Goal: Task Accomplishment & Management: Manage account settings

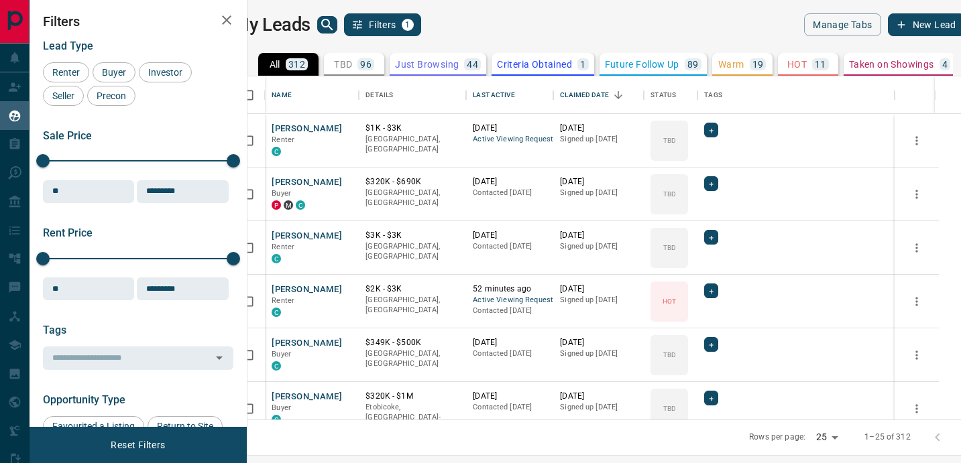
scroll to position [343, 707]
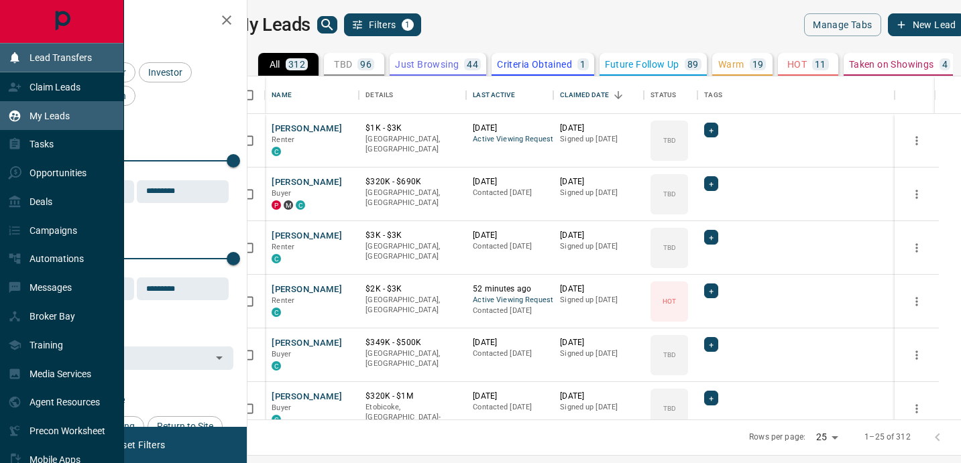
click at [57, 54] on p "Lead Transfers" at bounding box center [60, 57] width 62 height 11
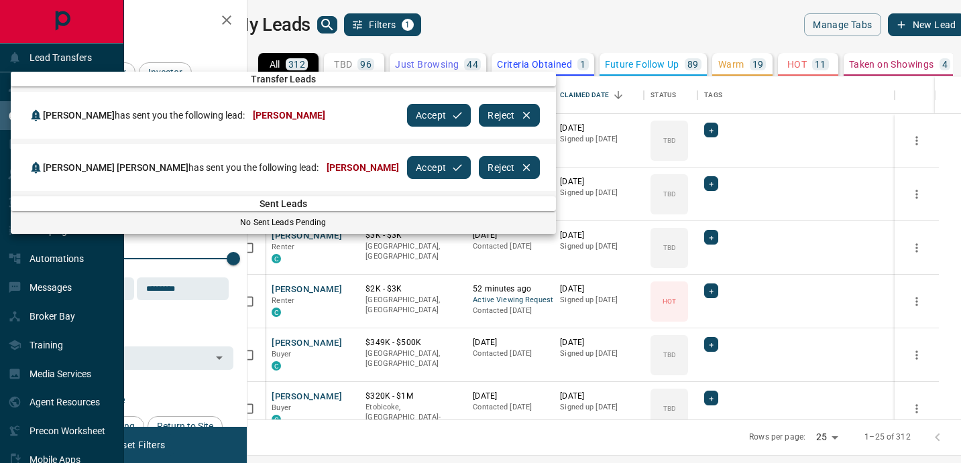
click at [407, 115] on button "Accept" at bounding box center [439, 115] width 64 height 23
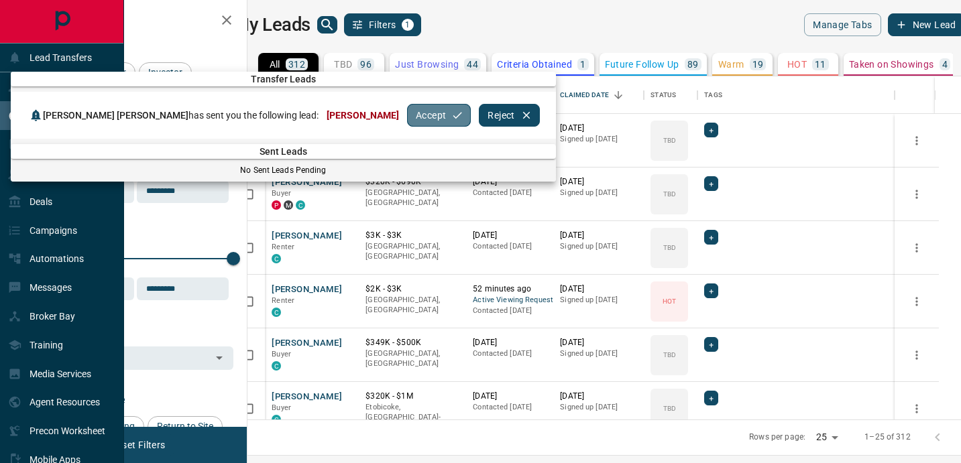
click at [451, 119] on icon "button" at bounding box center [457, 115] width 12 height 12
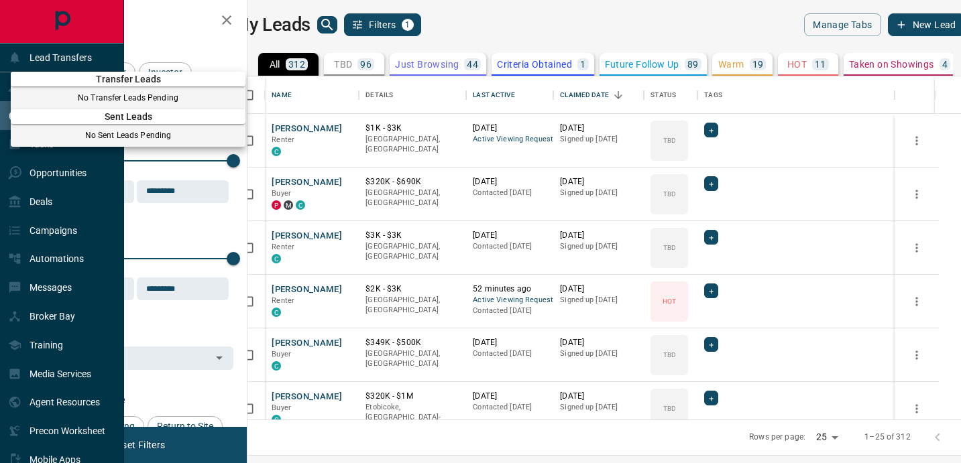
click at [231, 16] on div at bounding box center [480, 231] width 961 height 463
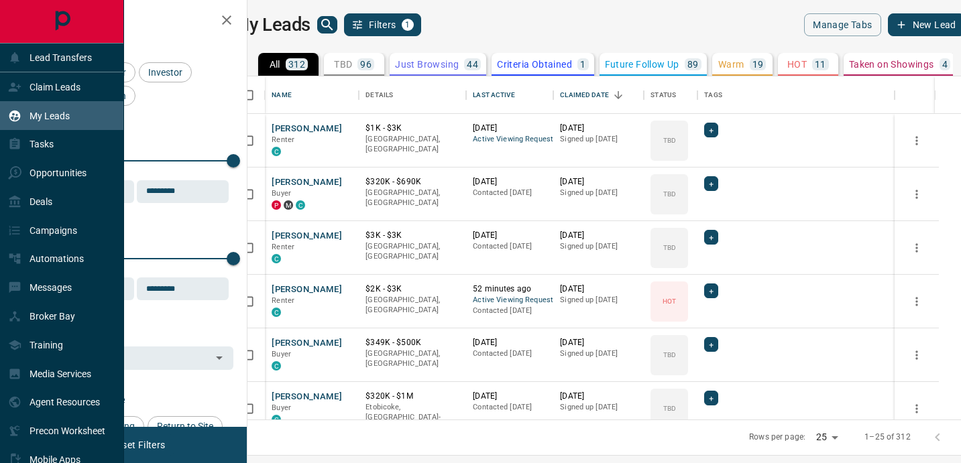
click at [222, 18] on icon "button" at bounding box center [227, 20] width 16 height 16
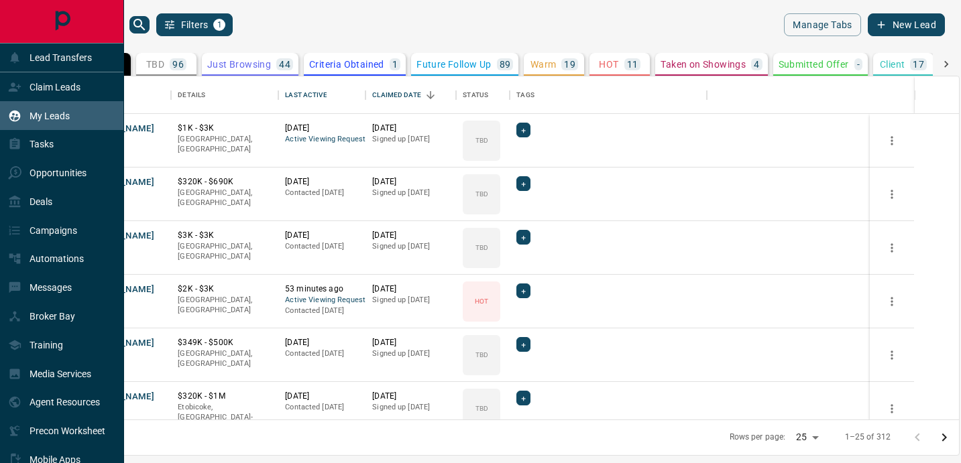
scroll to position [343, 915]
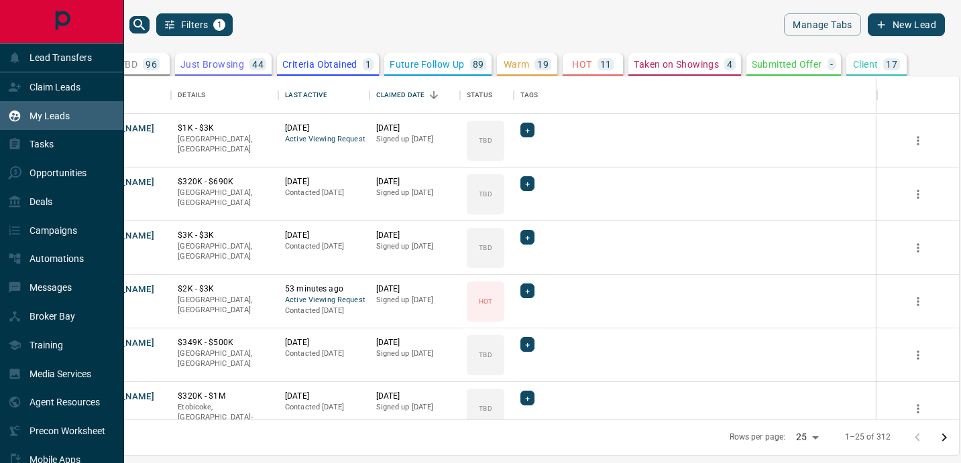
click at [376, 33] on div "My Leads Filters 1" at bounding box center [271, 24] width 450 height 23
click at [137, 29] on icon "search button" at bounding box center [139, 25] width 16 height 16
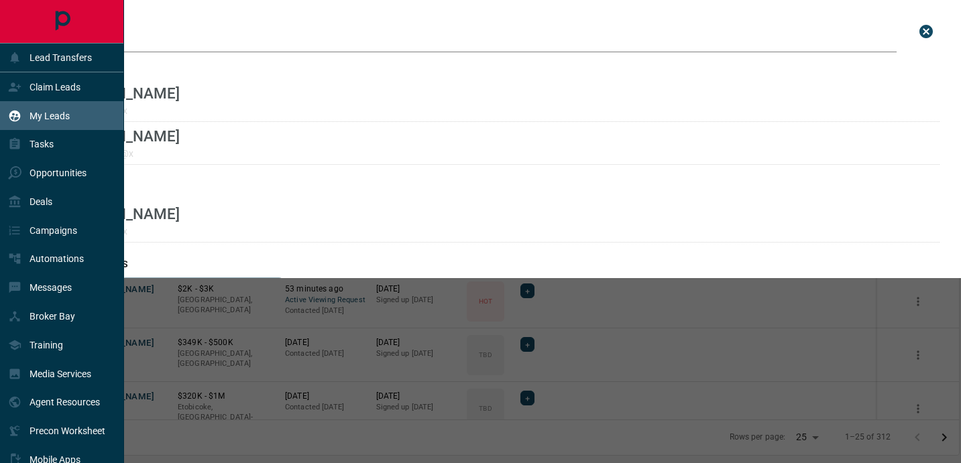
click at [182, 34] on input "***" at bounding box center [481, 32] width 829 height 42
type input "***"
click at [72, 30] on icon "Main Page" at bounding box center [62, 21] width 30 height 30
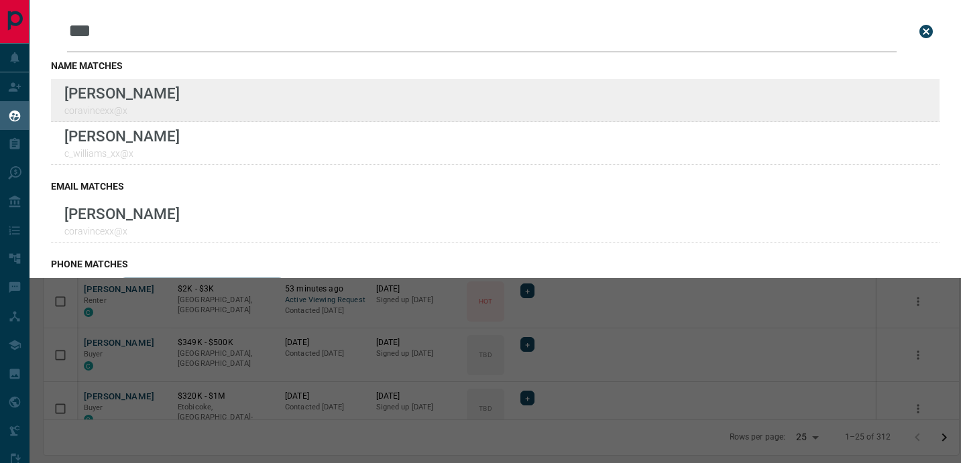
click at [0, 0] on div "Lead Transfers Claim Leads My Leads Tasks Opportunities Deals Campaigns Automat…" at bounding box center [480, 223] width 961 height 446
